Goal: Task Accomplishment & Management: Manage account settings

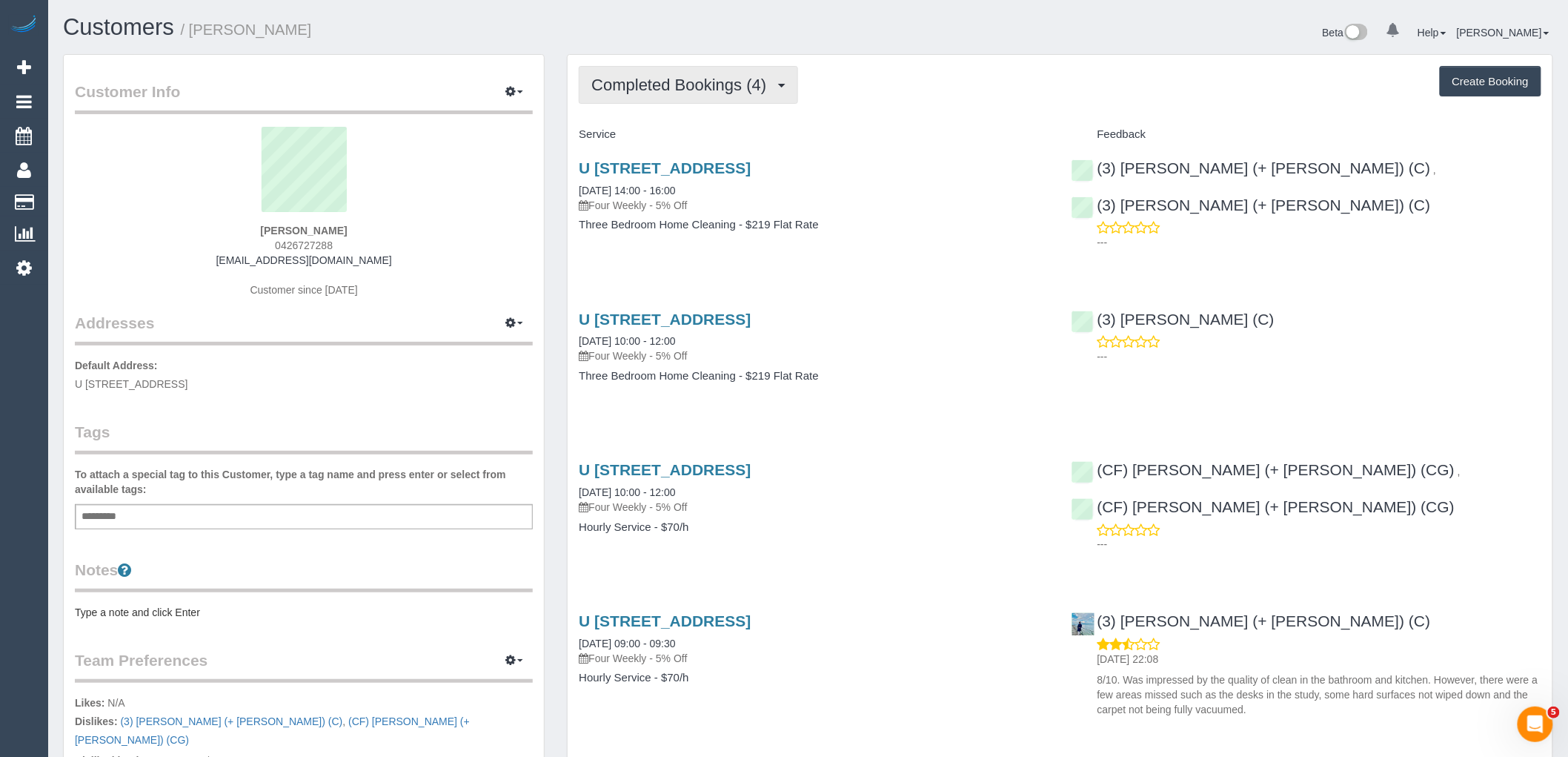
click at [677, 80] on span "Completed Bookings (4)" at bounding box center [682, 85] width 182 height 19
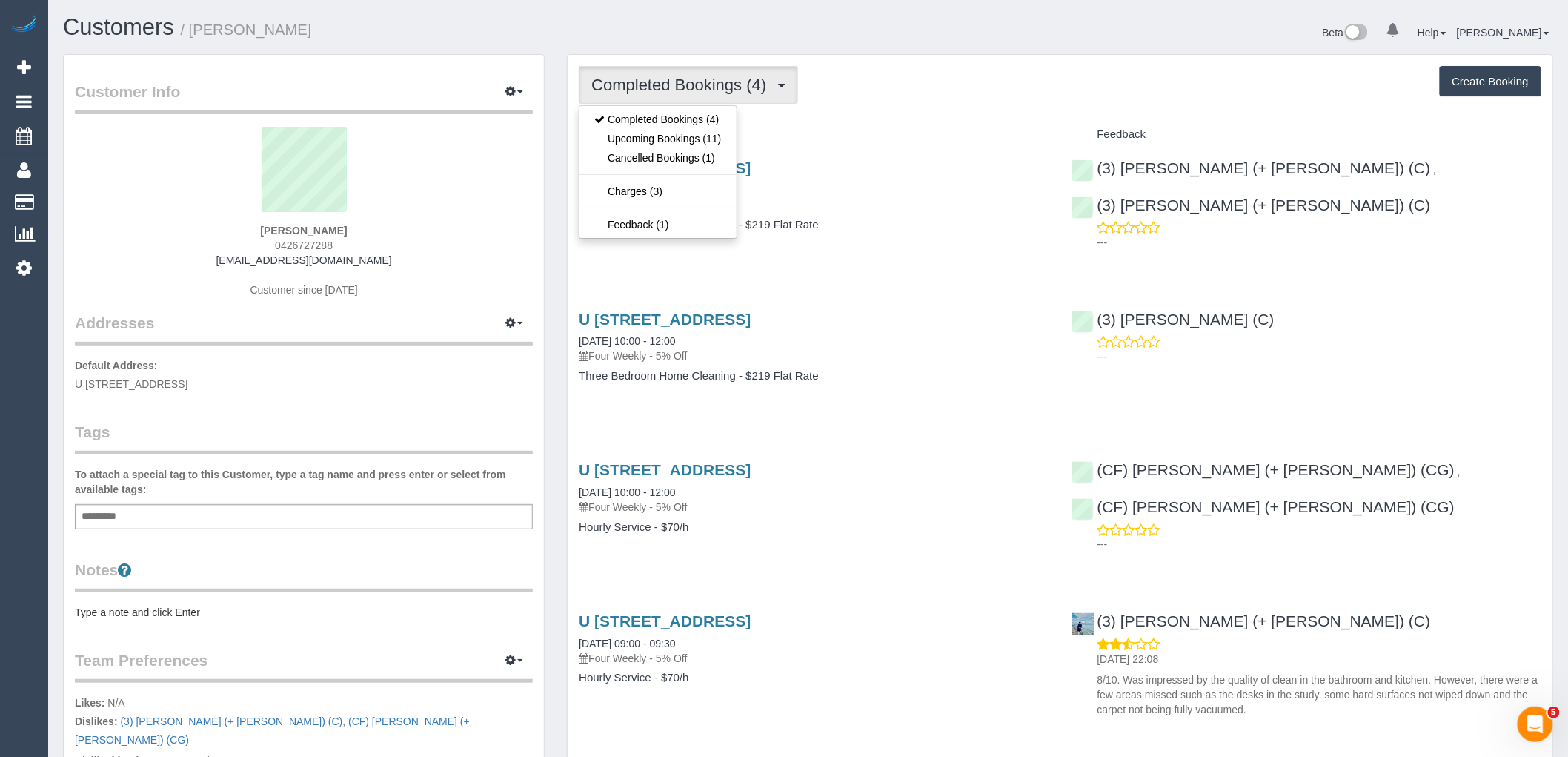
click at [895, 127] on div "Service" at bounding box center [814, 134] width 492 height 25
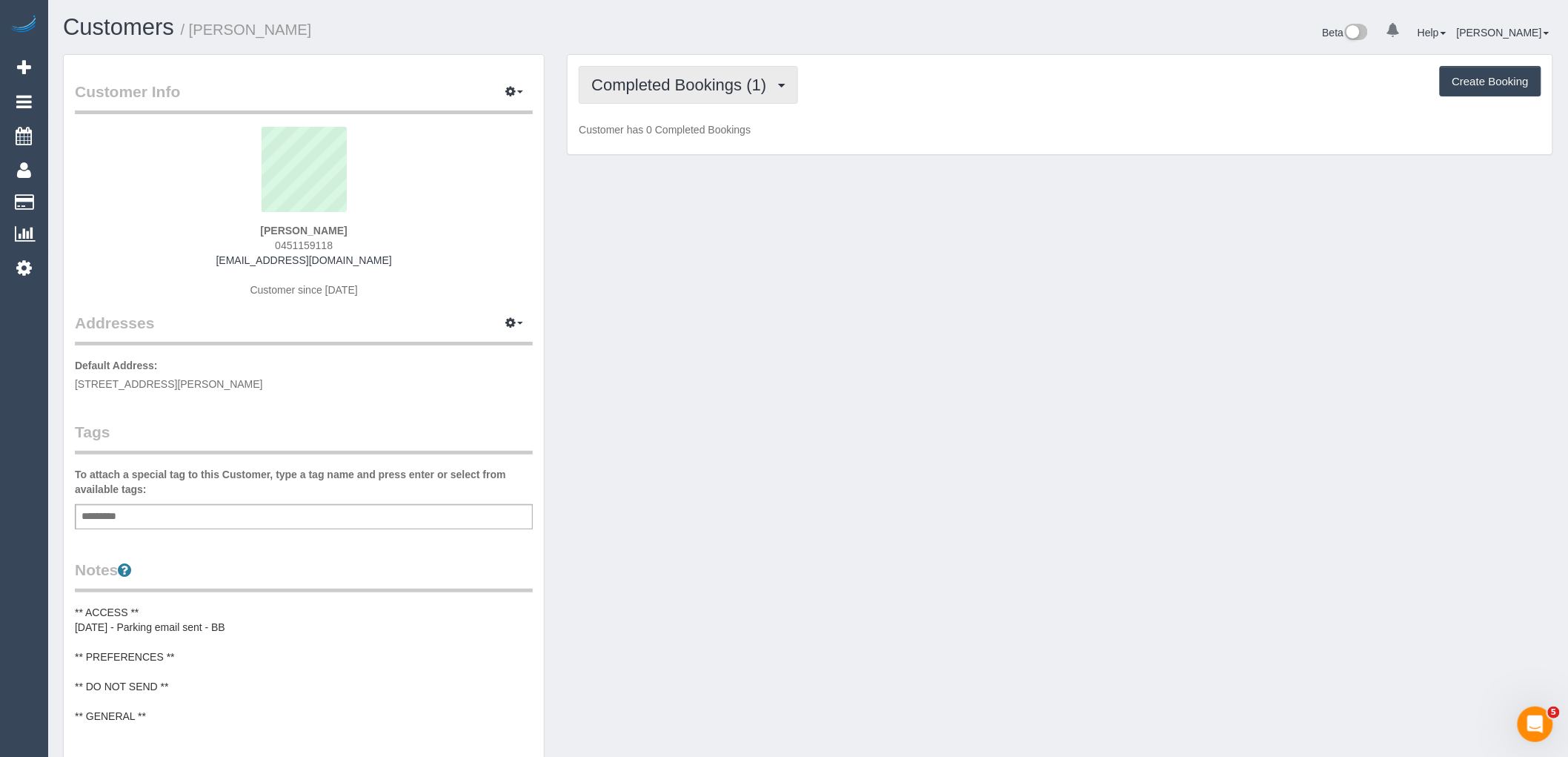
click at [680, 85] on span "Completed Bookings (1)" at bounding box center [682, 85] width 182 height 19
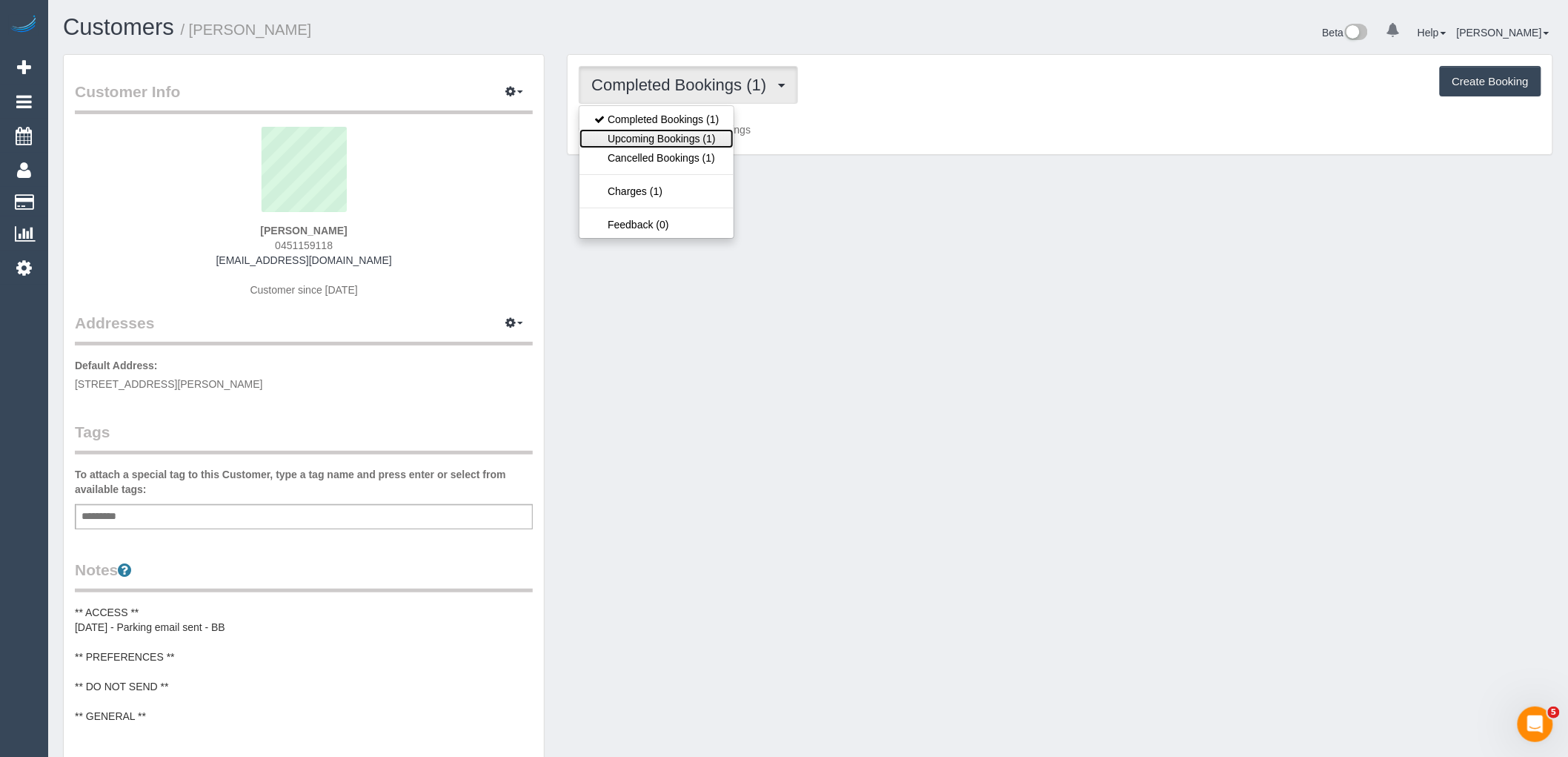
click at [712, 144] on link "Upcoming Bookings (1)" at bounding box center [657, 138] width 154 height 19
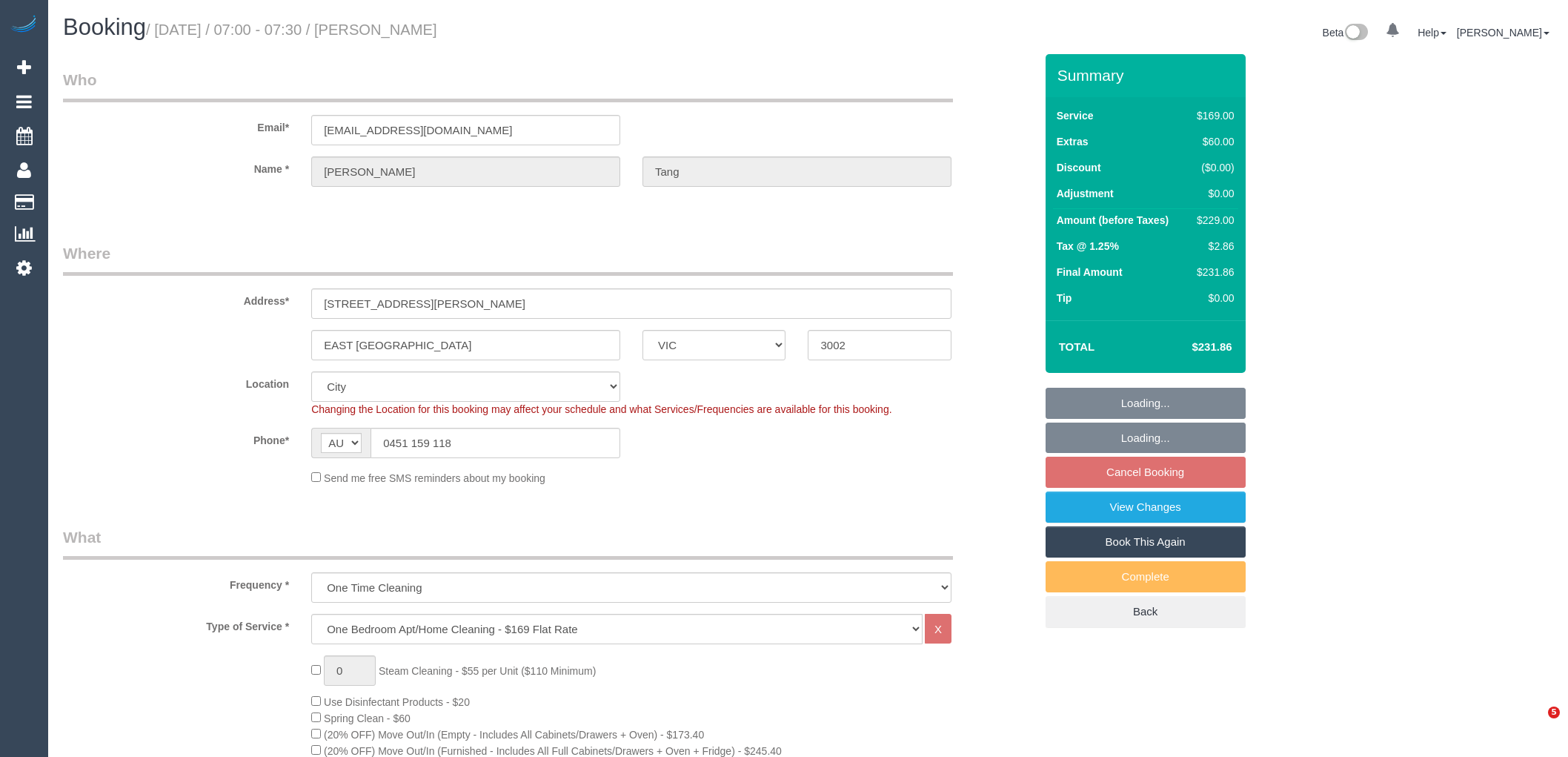
select select "VIC"
select select "number:28"
select select "number:14"
select select "number:18"
select select "number:25"
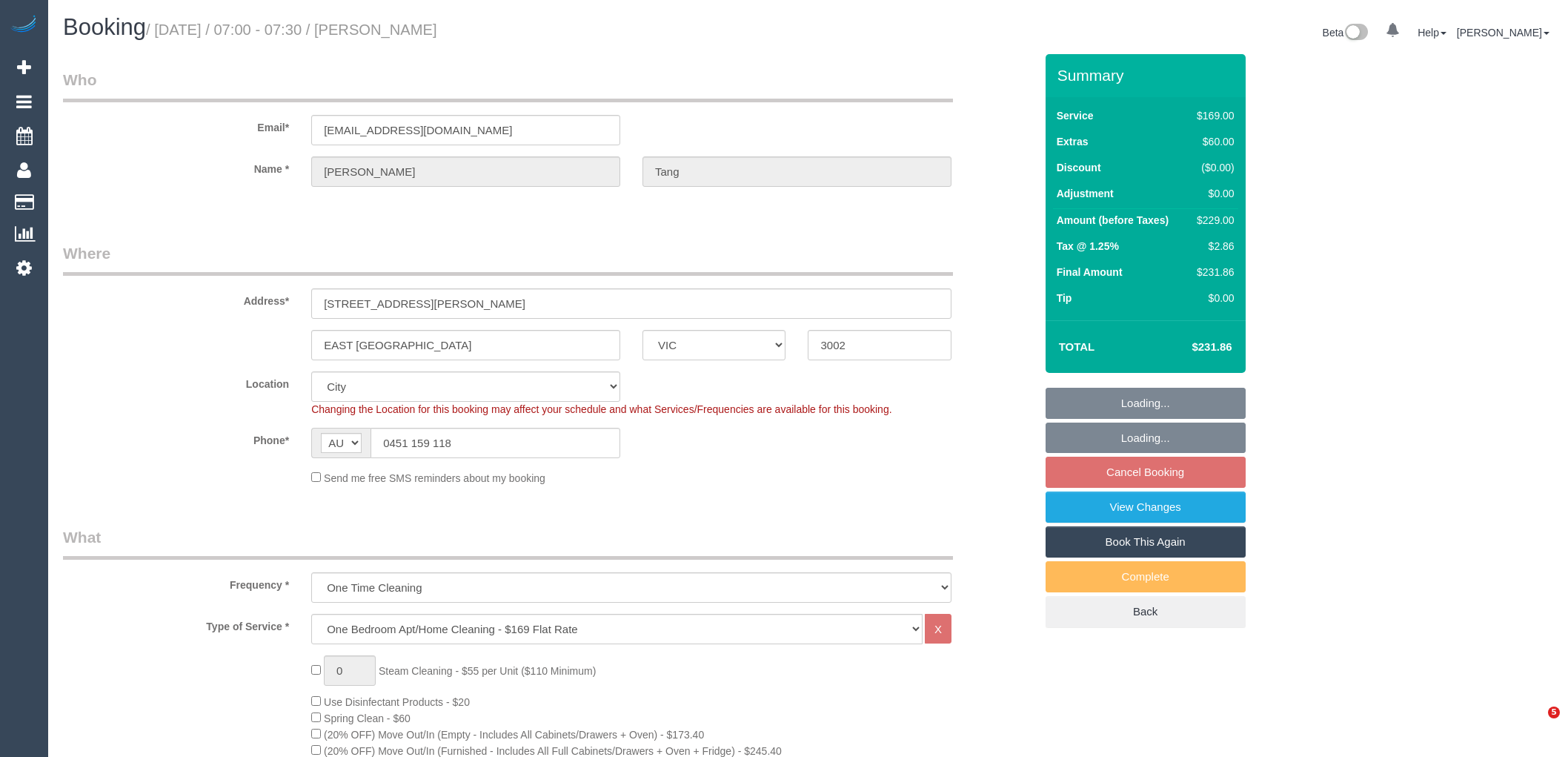
select select "number:35"
select select "number:13"
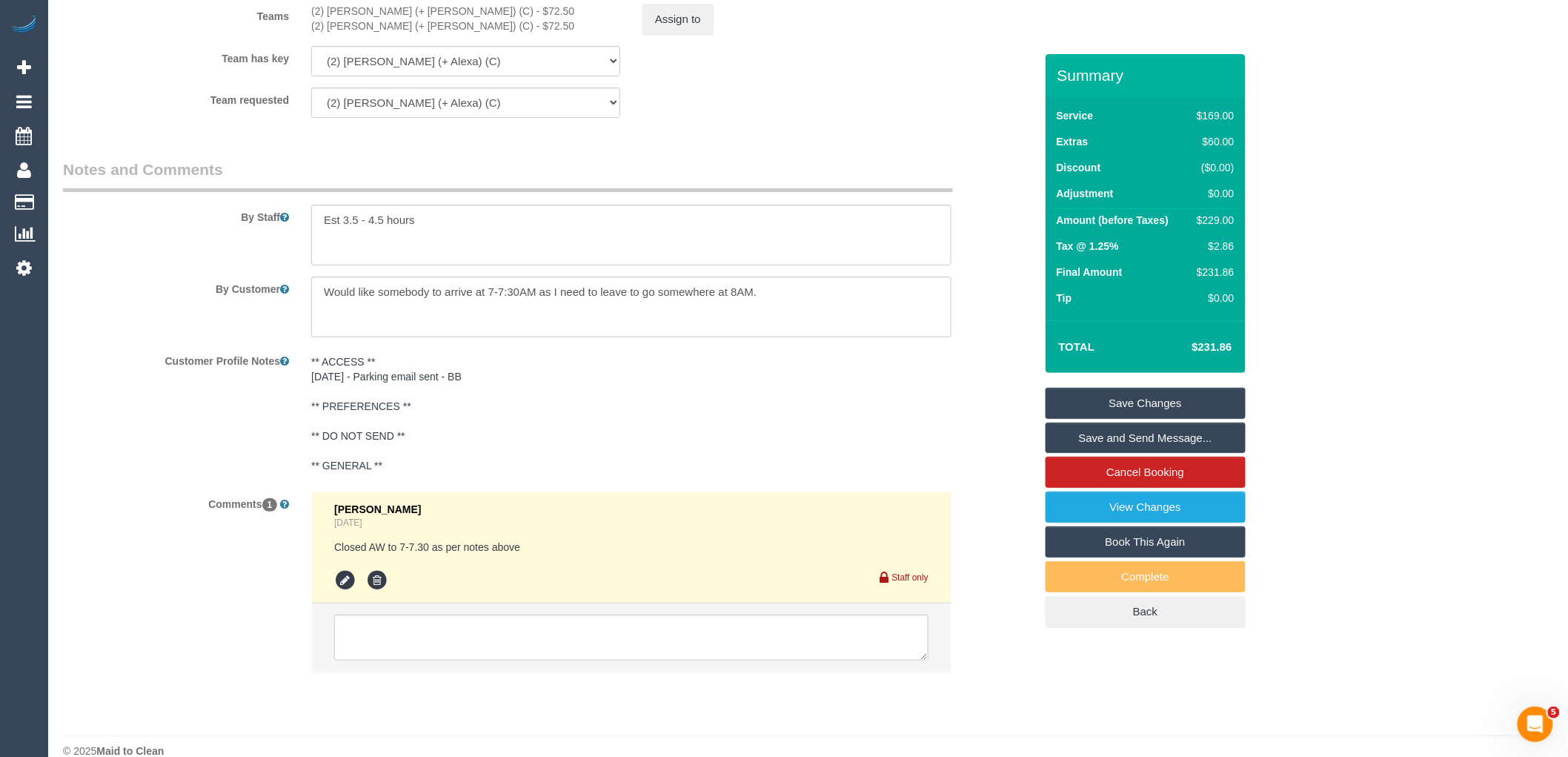
scroll to position [2379, 0]
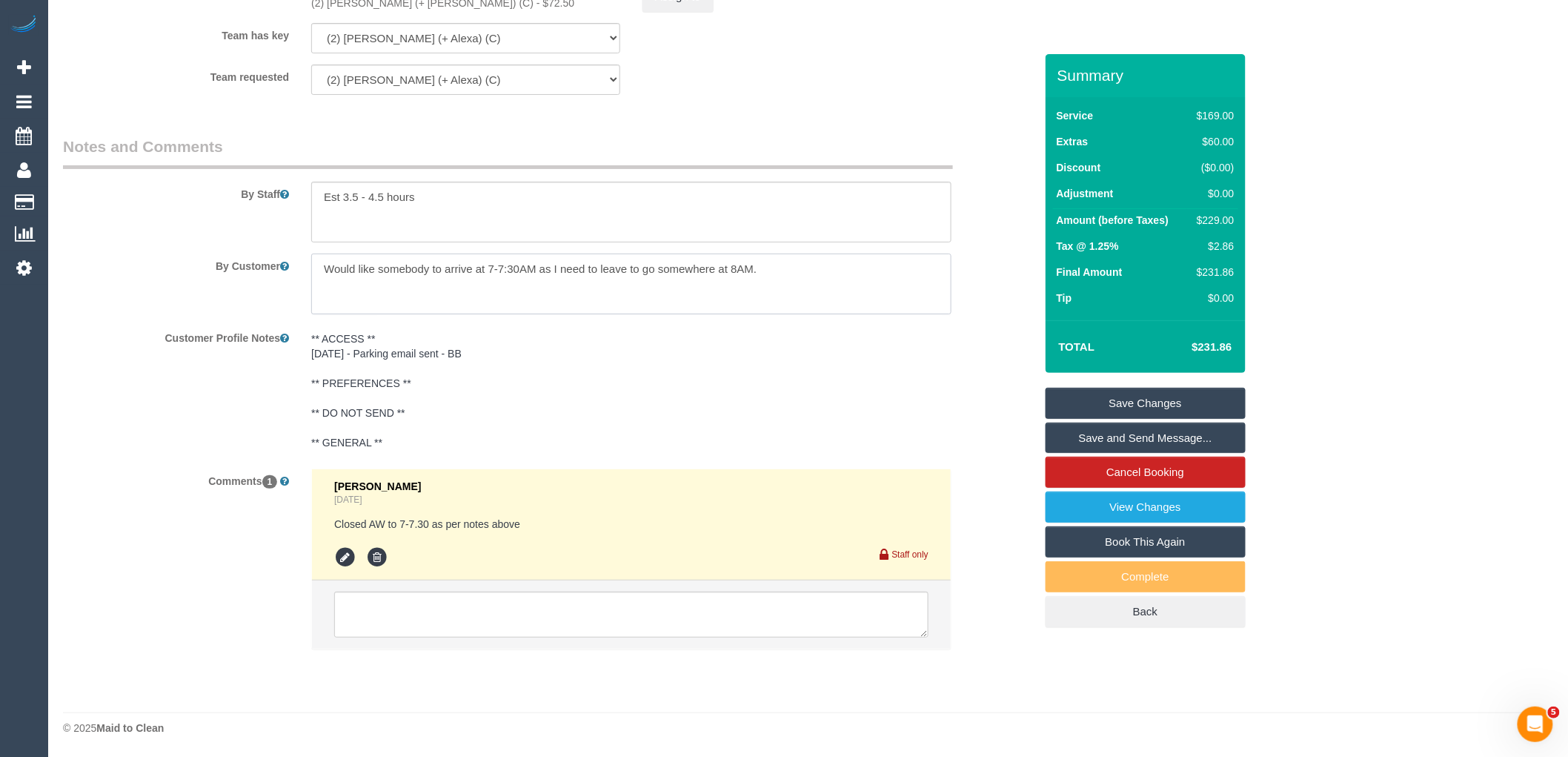
click at [794, 269] on textarea at bounding box center [631, 283] width 640 height 61
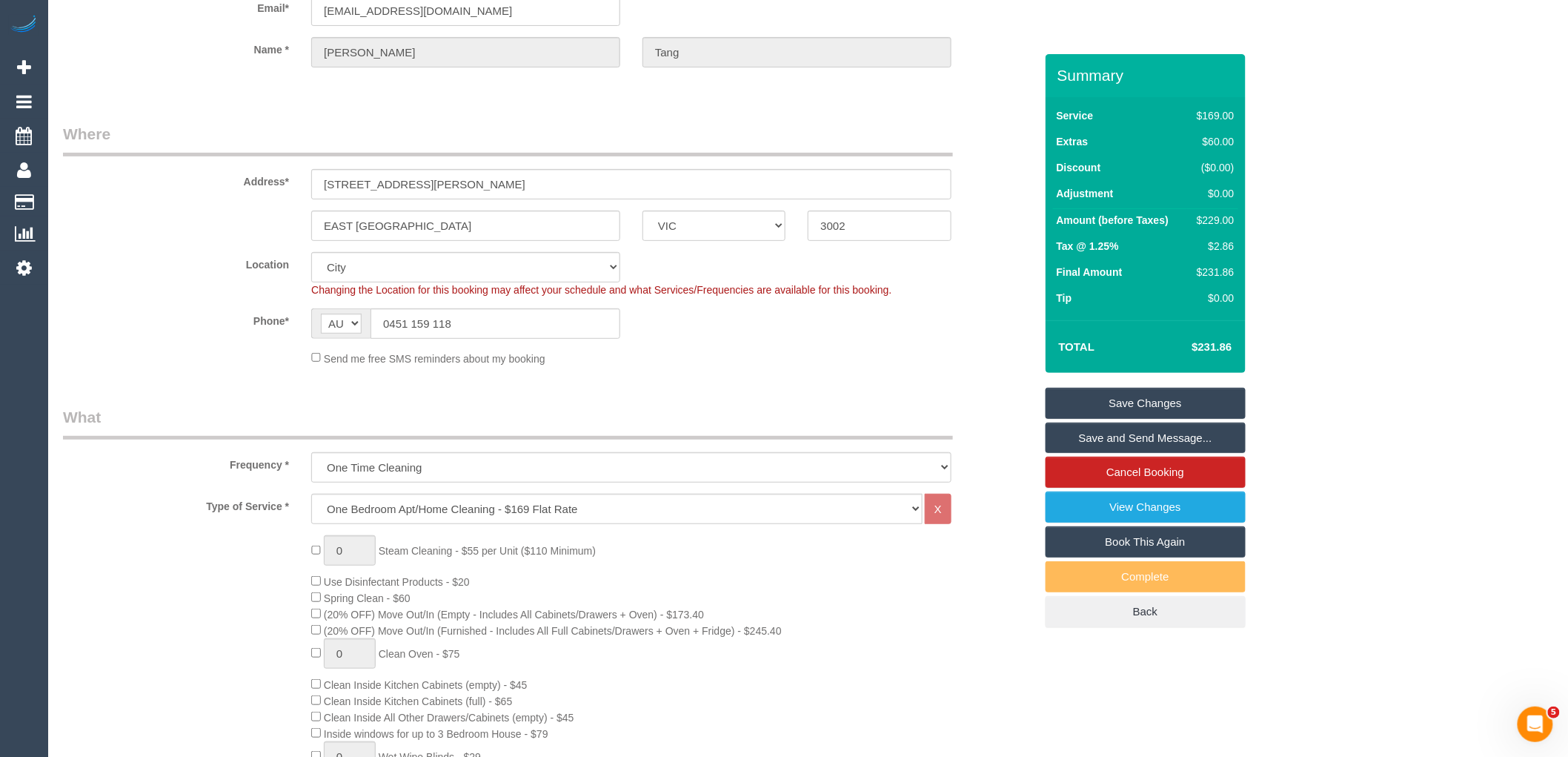
scroll to position [0, 0]
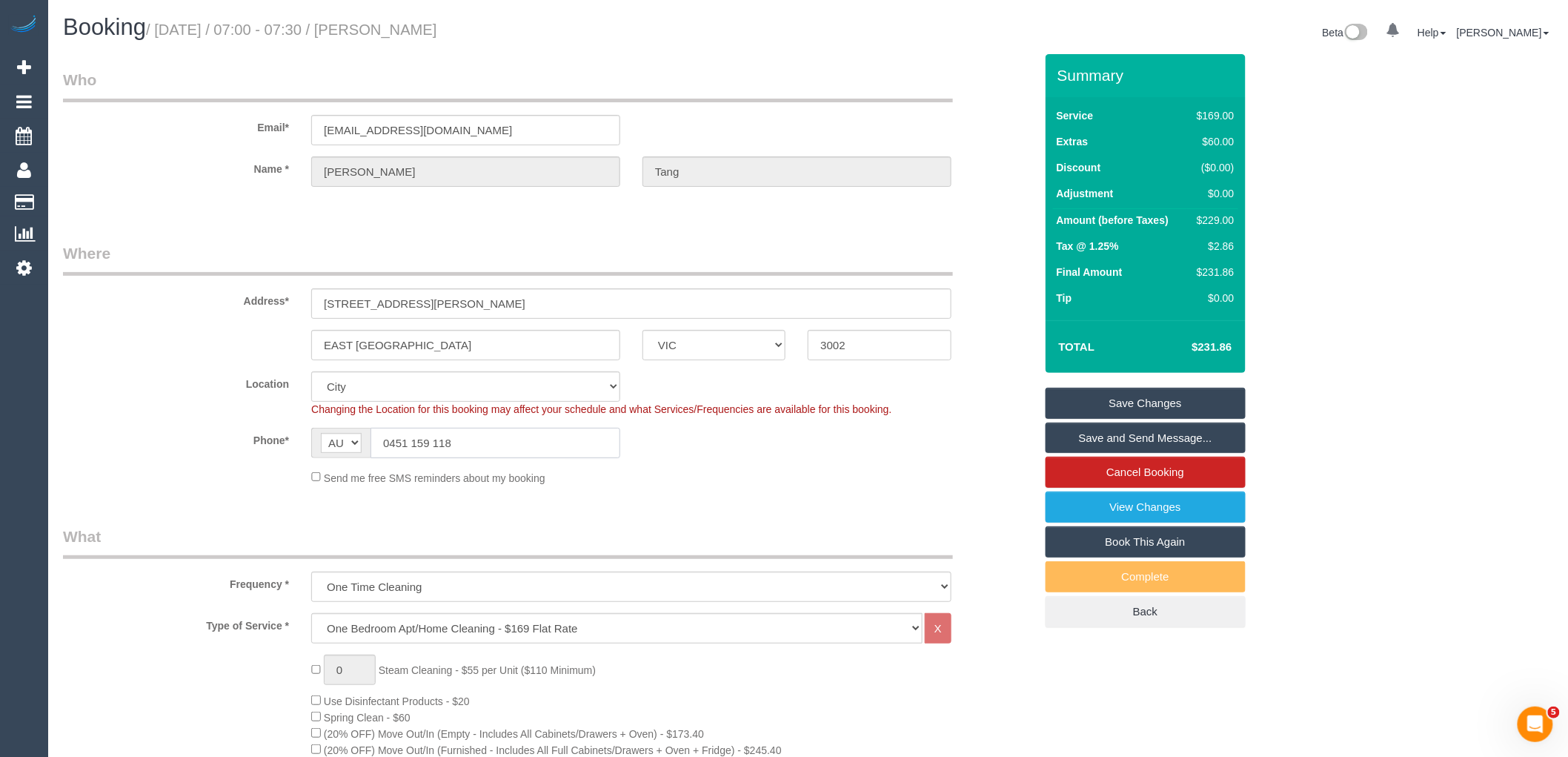
drag, startPoint x: 453, startPoint y: 441, endPoint x: 227, endPoint y: 431, distance: 226.3
click at [227, 431] on div "Phone* AF AL DZ AD AO AI AQ AG AR AM AW AU AT AZ BS BH BD BB BY BE BZ BJ BM BT …" at bounding box center [549, 443] width 994 height 30
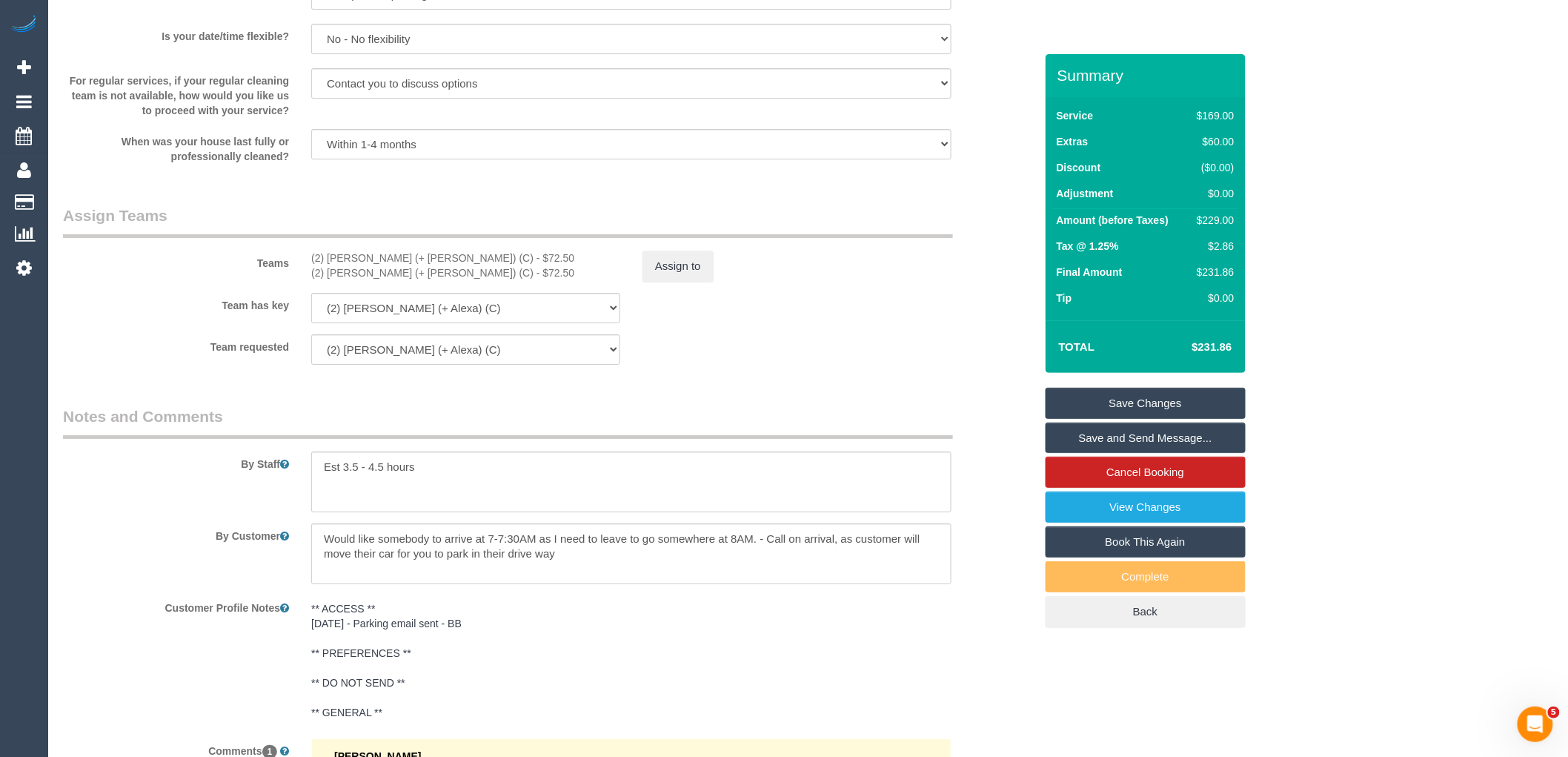
scroll to position [2379, 0]
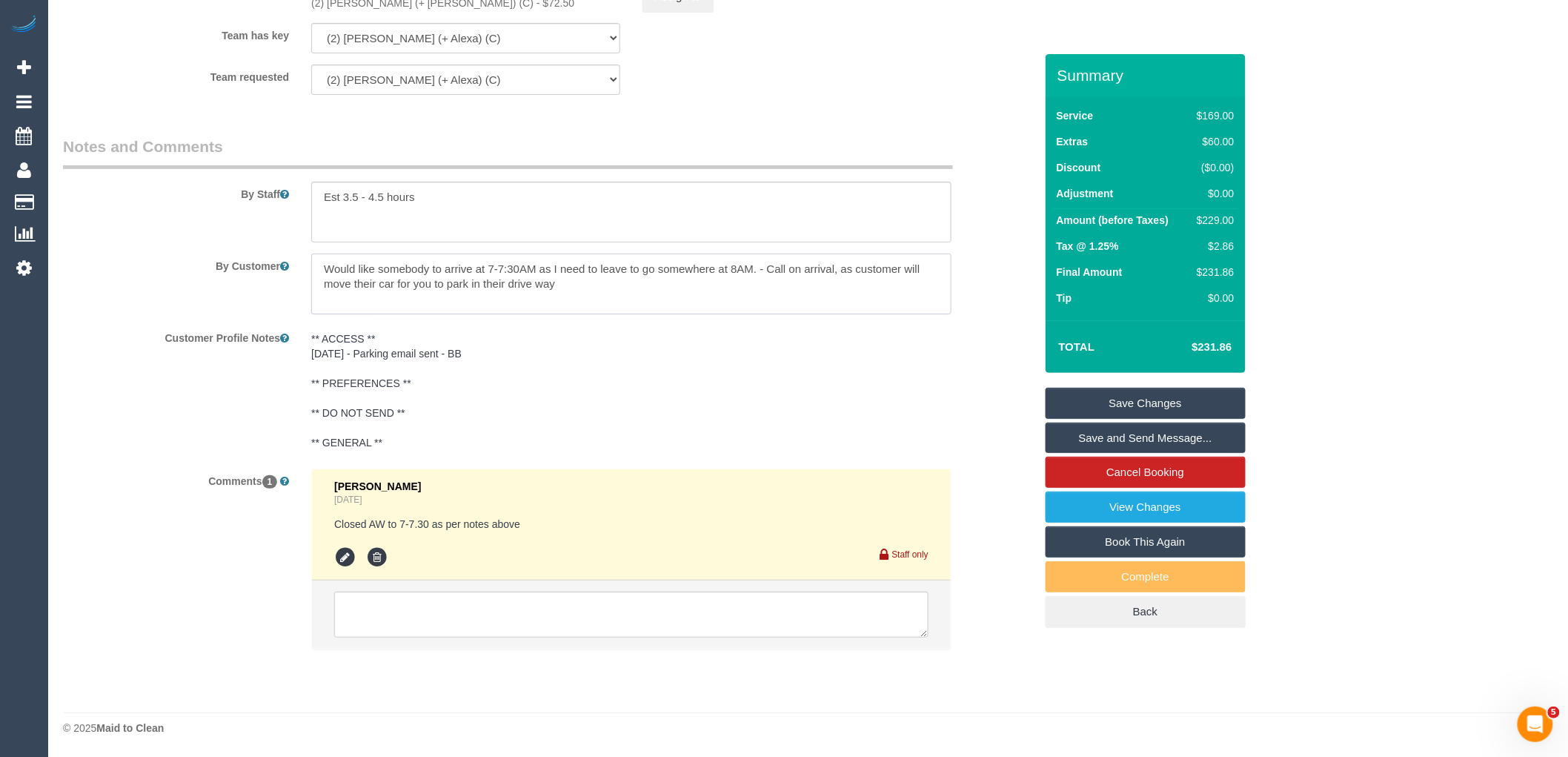
click at [616, 295] on textarea at bounding box center [631, 283] width 640 height 61
paste textarea "0451 159 118"
type textarea "Would like somebody to arrive at 7-7:30AM as I need to leave to go somewhere at…"
click at [1125, 409] on link "Save Changes" at bounding box center [1146, 403] width 200 height 31
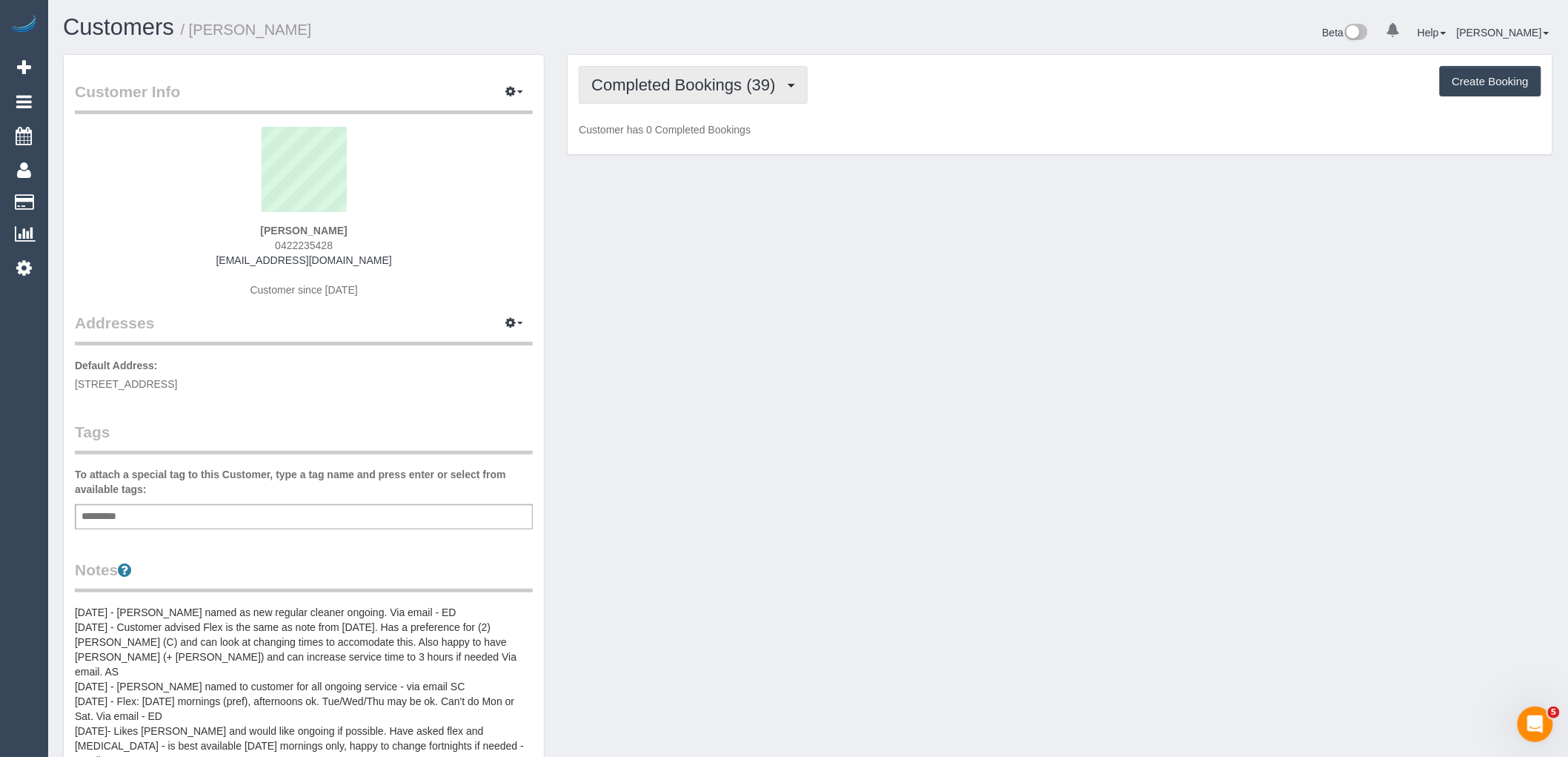
click at [709, 85] on span "Completed Bookings (39)" at bounding box center [686, 85] width 191 height 19
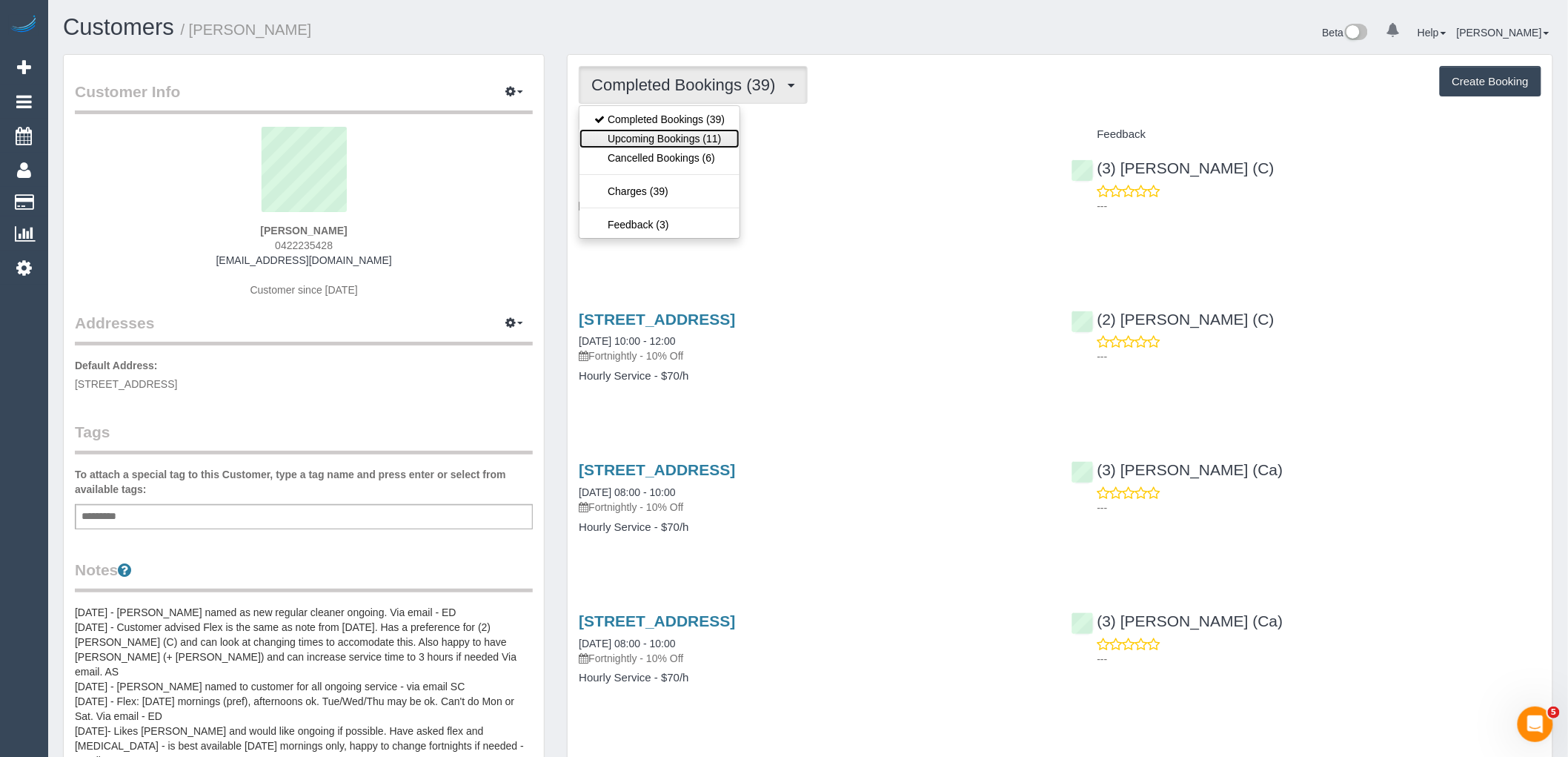
click at [717, 138] on link "Upcoming Bookings (11)" at bounding box center [660, 138] width 160 height 19
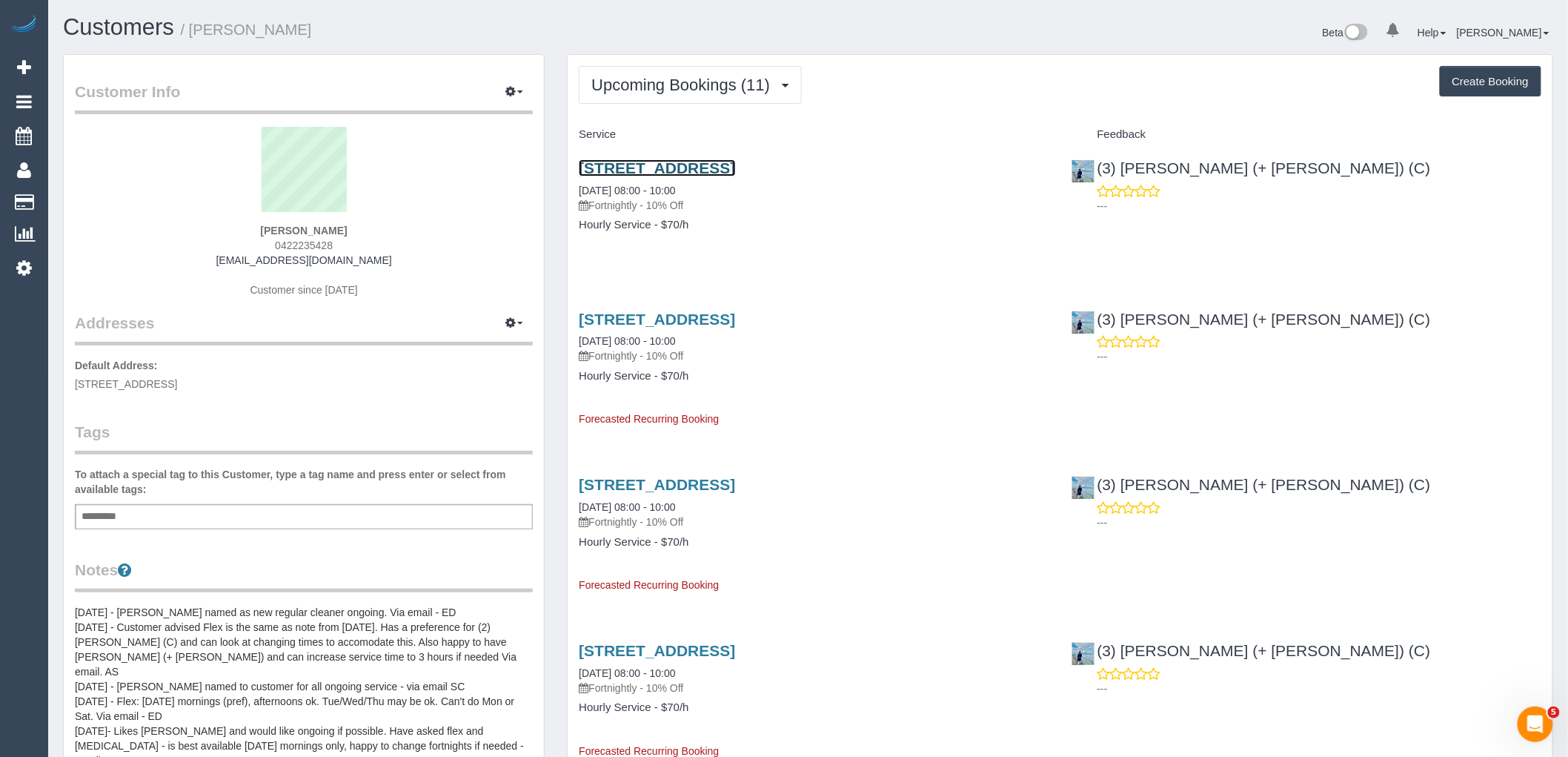
click at [735, 171] on link "250 Abbotsford Street, North Melbourne, VIC 3051" at bounding box center [657, 167] width 156 height 17
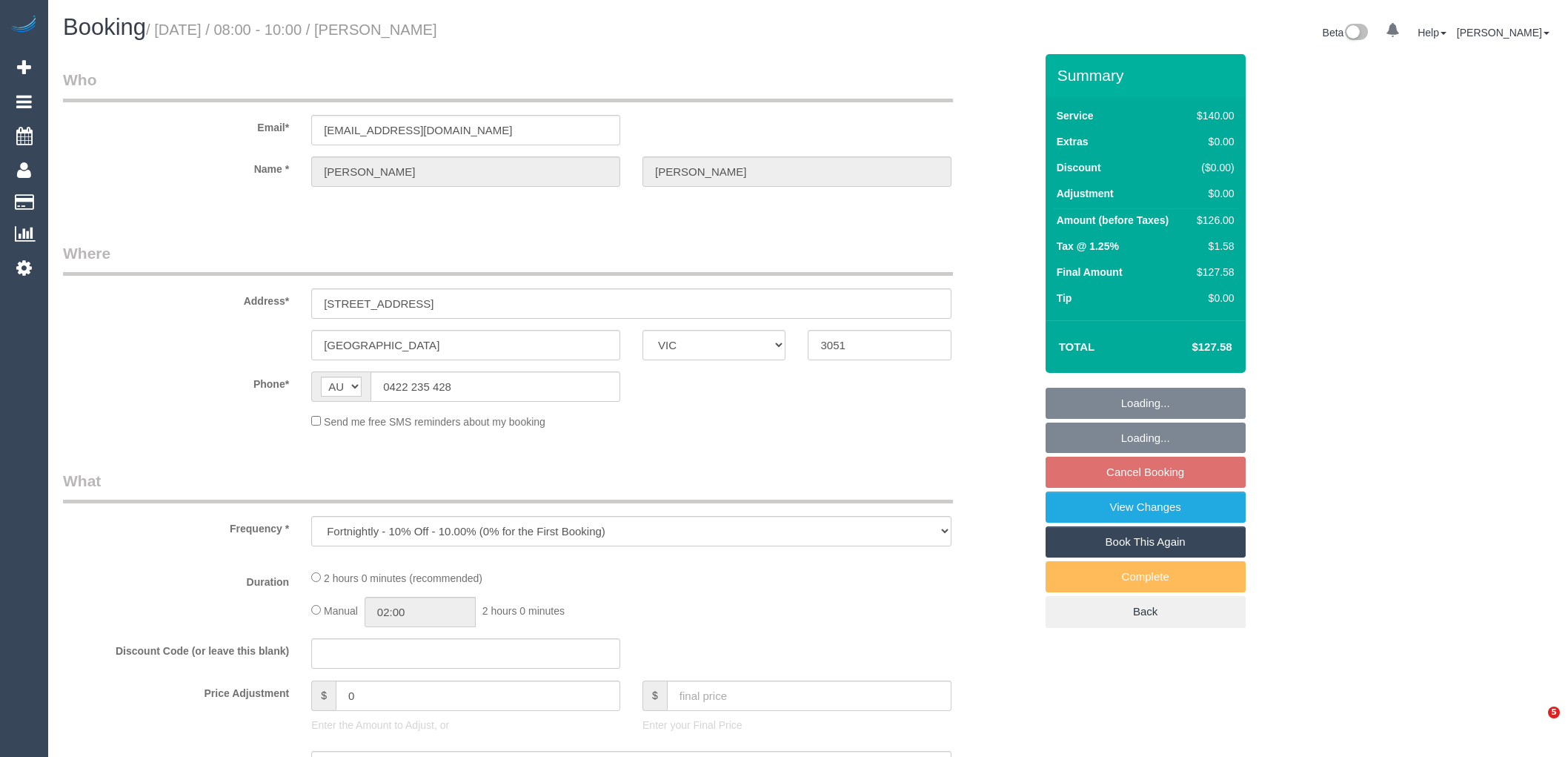
select select "VIC"
select select "string:stripe-pm_1ObBgM2GScqysDRVyxUhc63c"
select select "spot1"
select select "number:27"
select select "number:14"
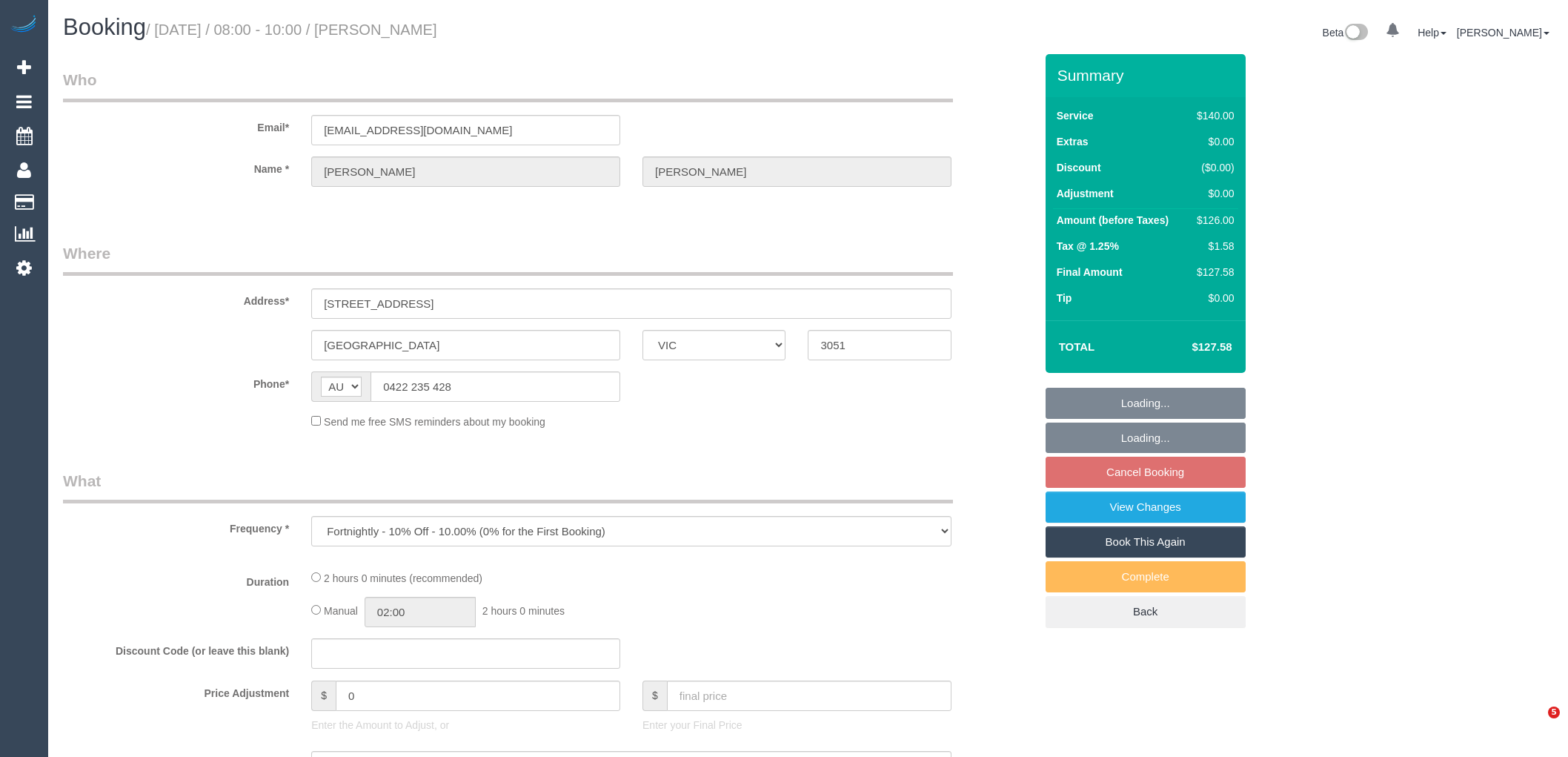
select select "number:19"
select select "number:36"
select select "number:35"
select select "number:12"
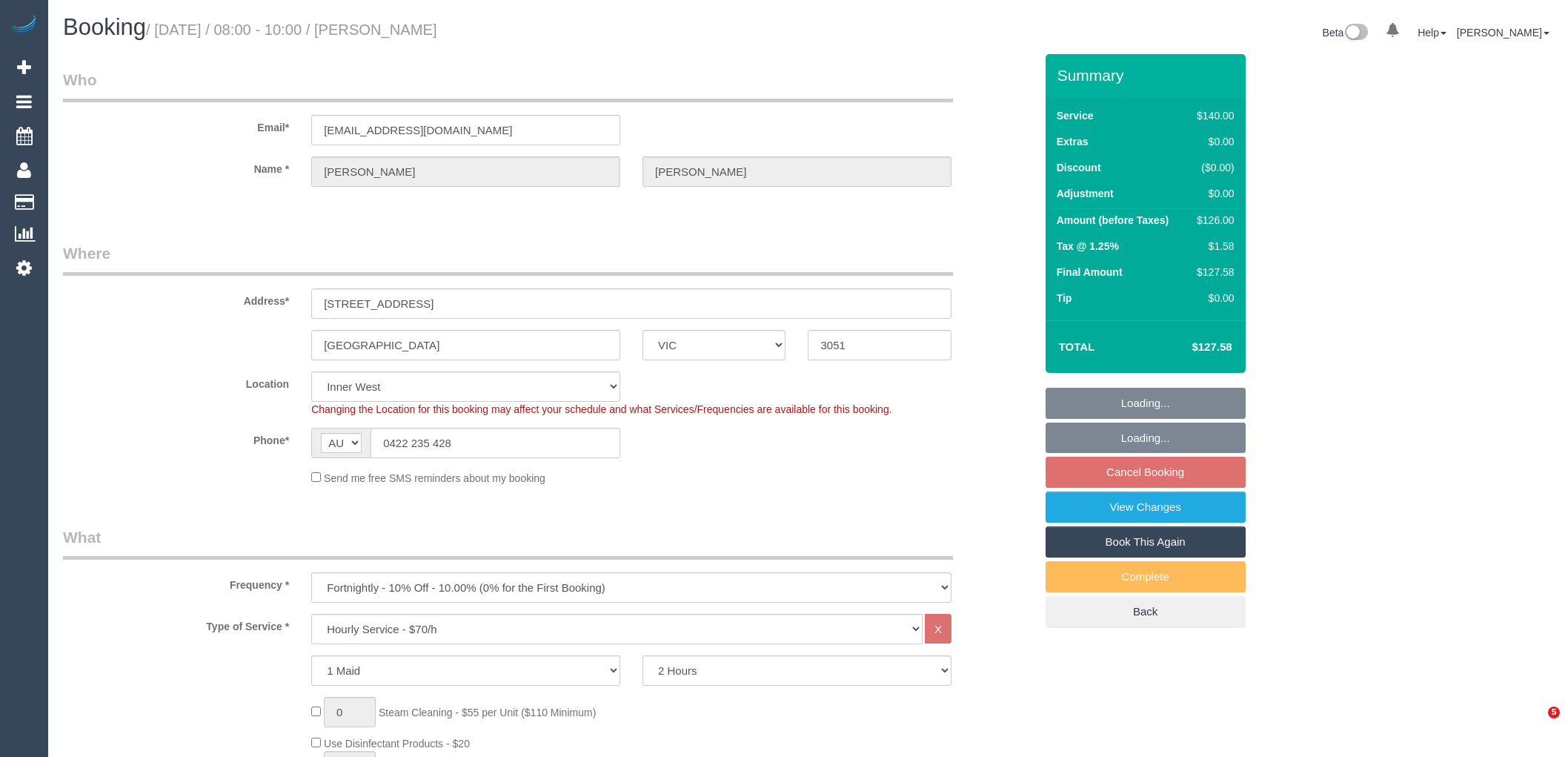
select select "object:1537"
select select "spot6"
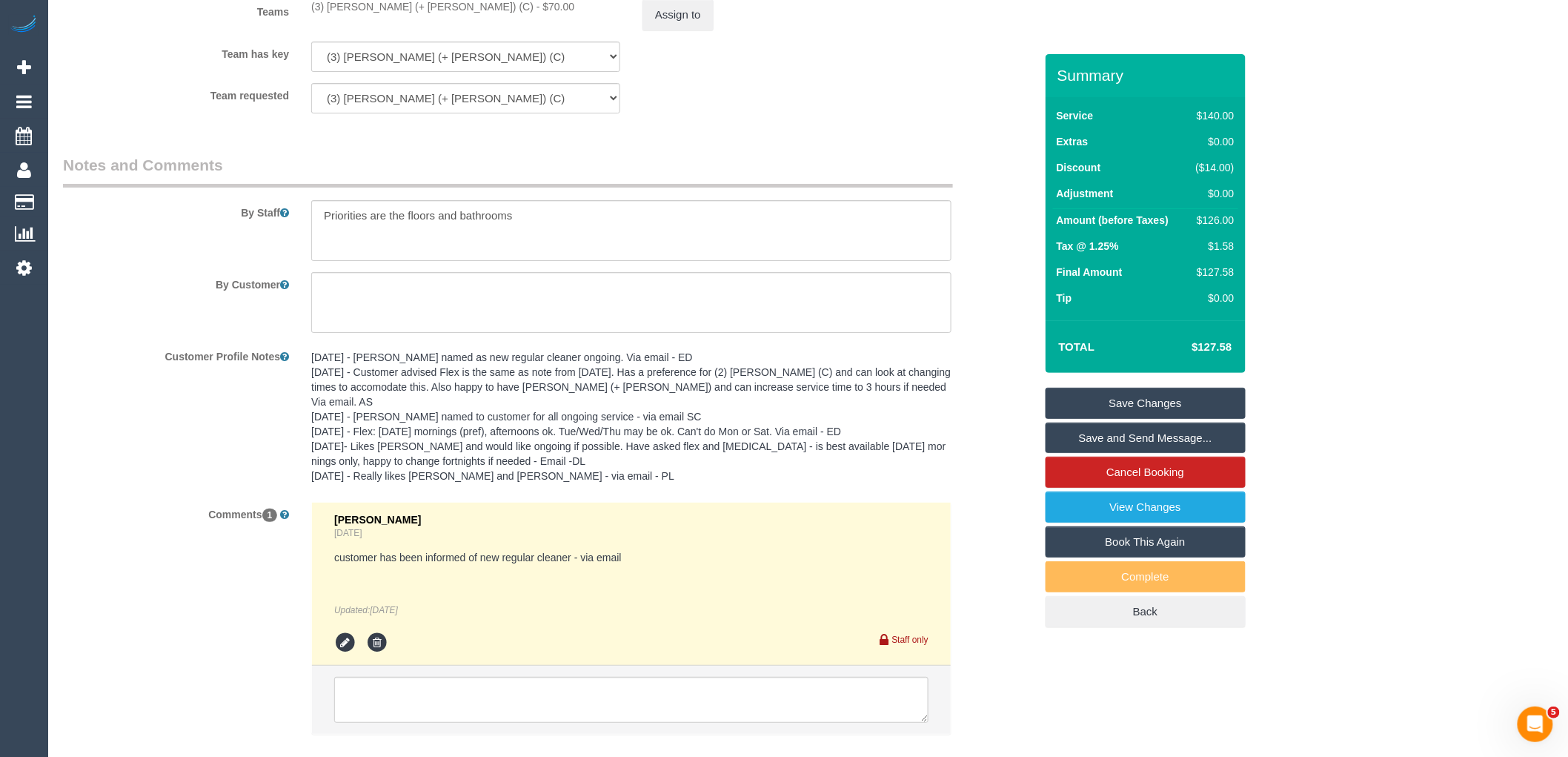
scroll to position [1976, 0]
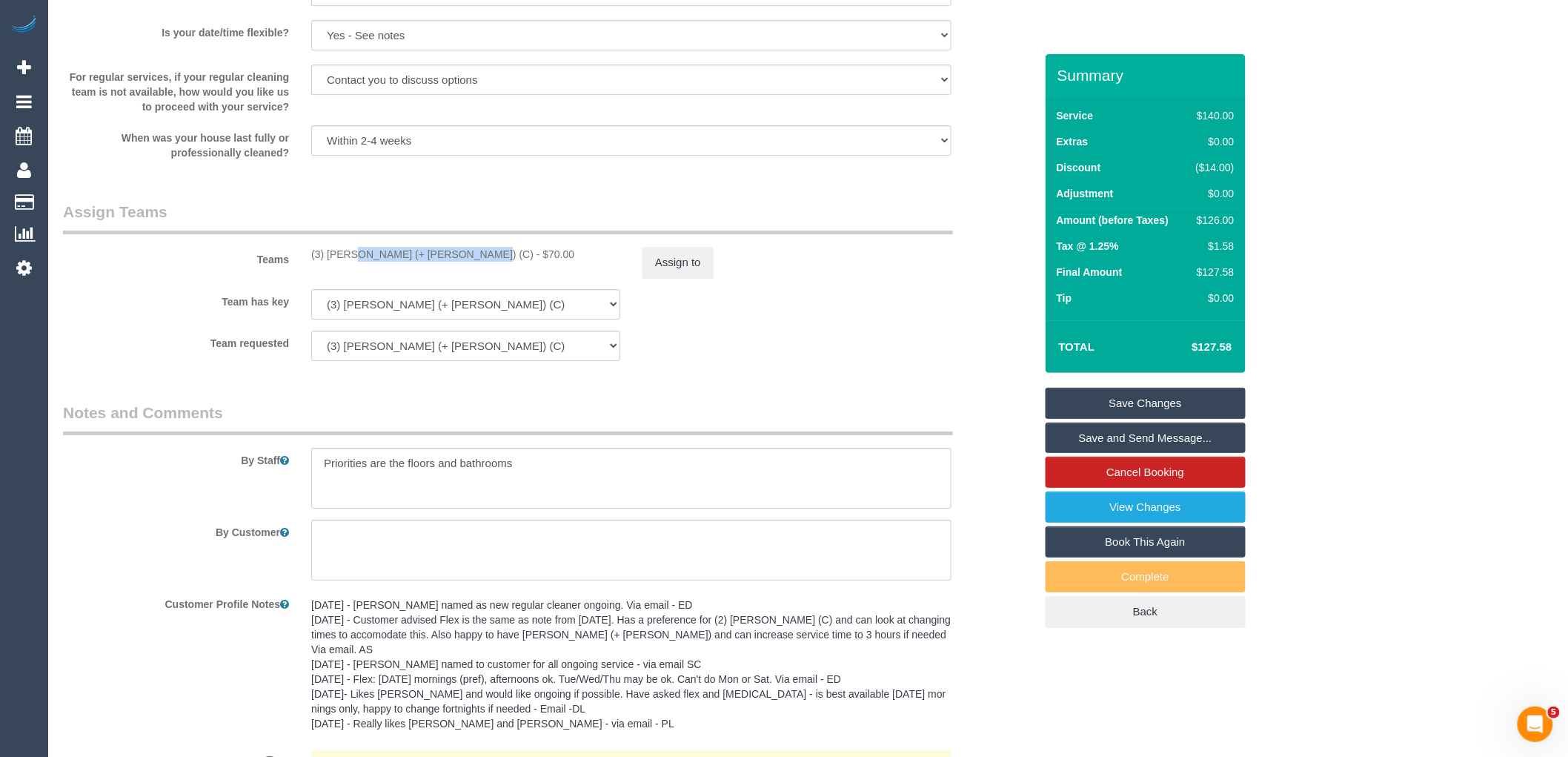
drag, startPoint x: 416, startPoint y: 263, endPoint x: 299, endPoint y: 263, distance: 116.4
click at [300, 262] on div "(3) Arifin (+ Fatema) (C) - $70.00" at bounding box center [465, 254] width 331 height 15
copy div "(3) Arifin (+ Fatema) (C)"
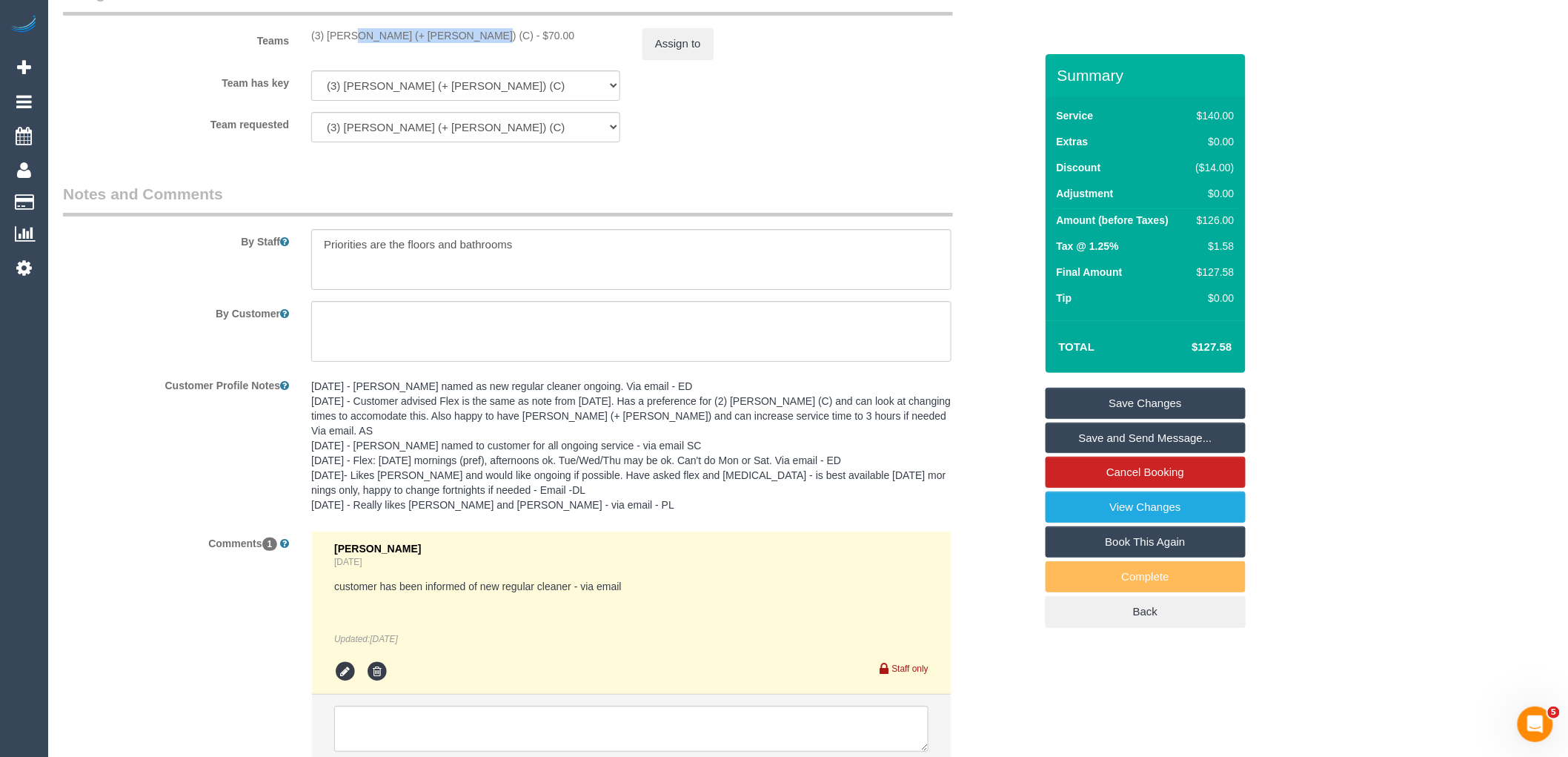
scroll to position [2304, 0]
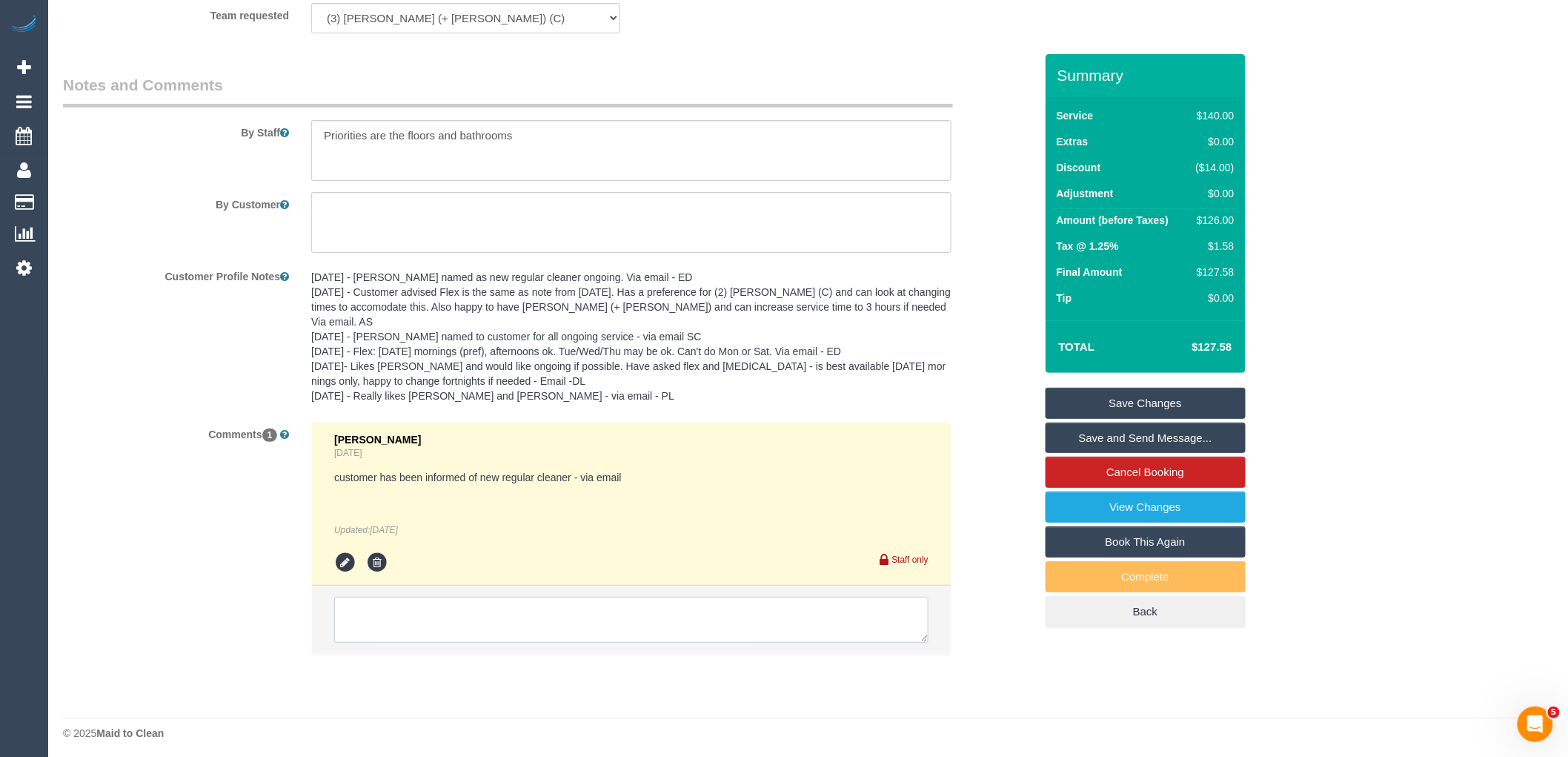
click at [503, 608] on textarea at bounding box center [631, 620] width 594 height 46
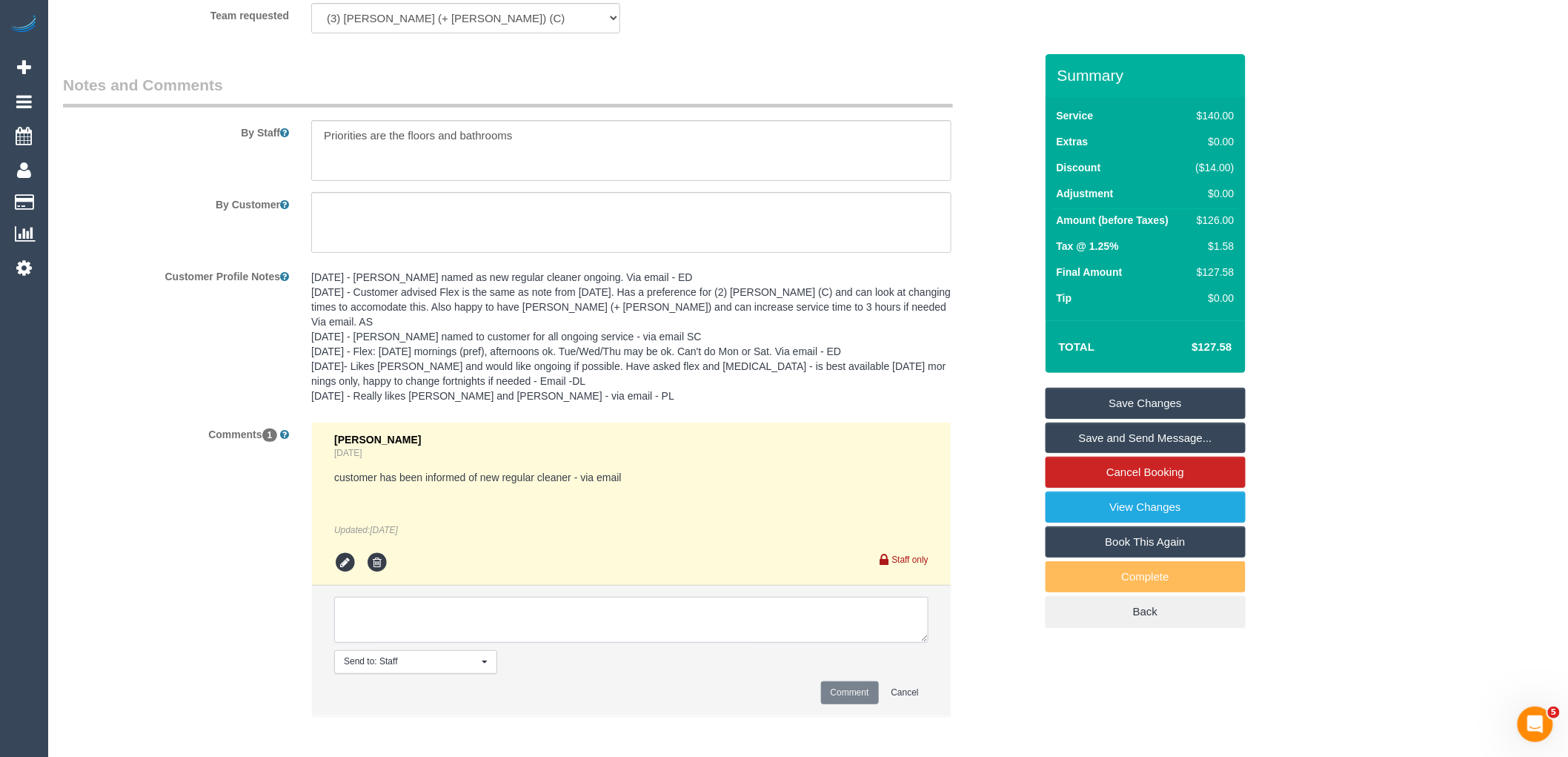
paste textarea "(3) Arifin (+ Fatema) (C)"
type textarea "(3) Arifin (+ Fatema) (C) confirmed as regular cleaner ongoing via email"
click at [843, 692] on button "Comment" at bounding box center [850, 692] width 58 height 23
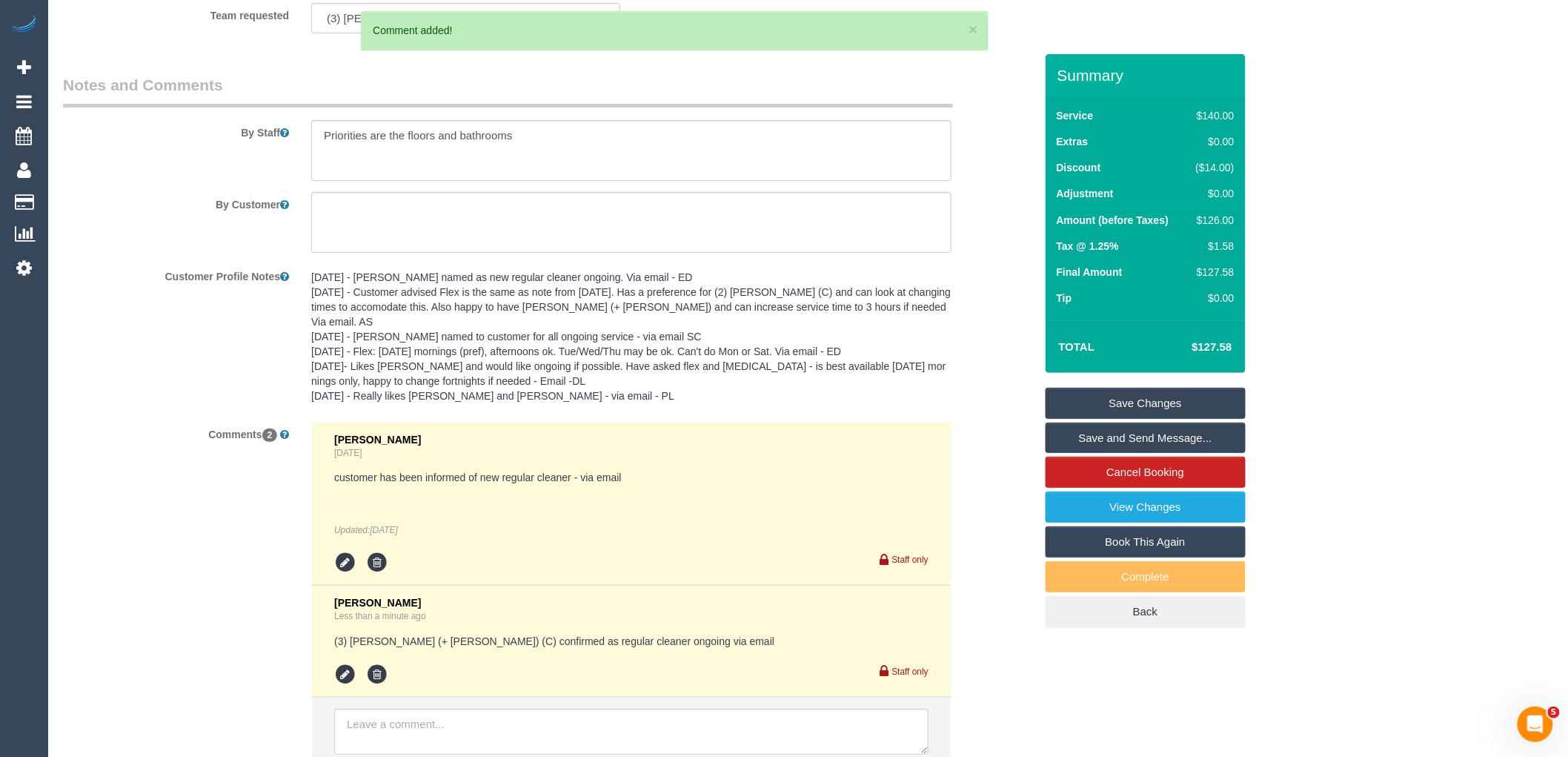
click at [1129, 394] on link "Save Changes" at bounding box center [1146, 403] width 200 height 31
